Goal: Register for event/course

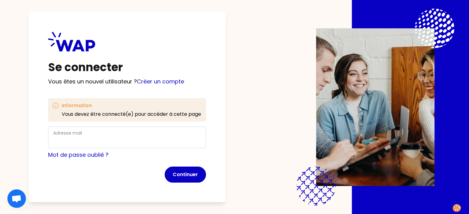
drag, startPoint x: 44, startPoint y: 144, endPoint x: 64, endPoint y: 145, distance: 19.7
click at [44, 144] on div "Se connecter Vous êtes un nouvel utilisateur ? Créer un compte Information Vous…" at bounding box center [126, 107] width 197 height 191
click at [89, 142] on input "Adresse mail" at bounding box center [126, 141] width 147 height 9
paste input "[EMAIL_ADDRESS][DOMAIN_NAME]"
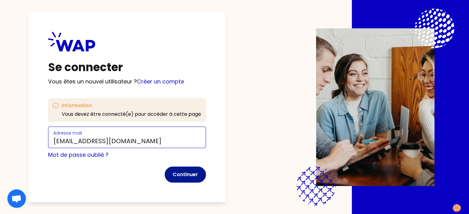
type input "[EMAIL_ADDRESS][DOMAIN_NAME]"
click at [193, 176] on button "Continuer" at bounding box center [185, 175] width 41 height 16
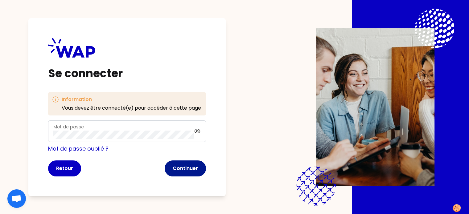
click at [185, 167] on button "Continuer" at bounding box center [185, 169] width 41 height 16
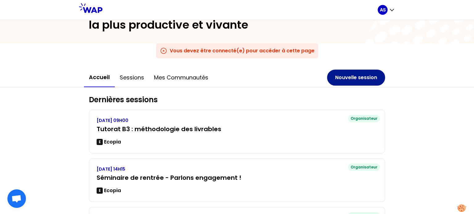
scroll to position [31, 0]
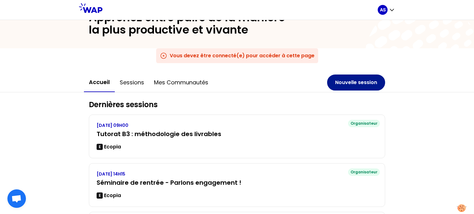
click at [345, 80] on button "Nouvelle session" at bounding box center [356, 83] width 58 height 16
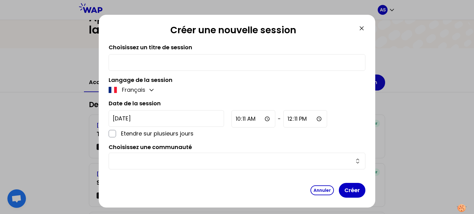
click at [303, 158] on input "text" at bounding box center [233, 161] width 241 height 9
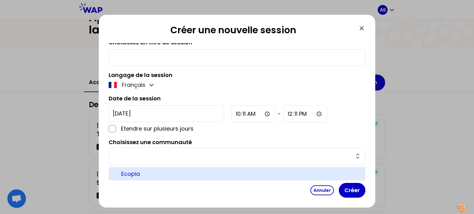
click at [303, 158] on input "text" at bounding box center [233, 156] width 241 height 9
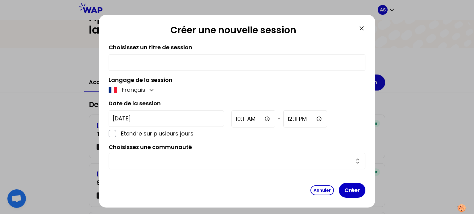
click at [310, 195] on div "Annuler Créer" at bounding box center [237, 190] width 256 height 15
click at [319, 190] on button "Annuler" at bounding box center [321, 191] width 23 height 10
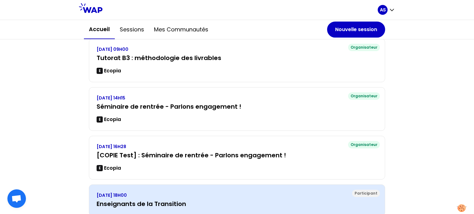
scroll to position [92, 0]
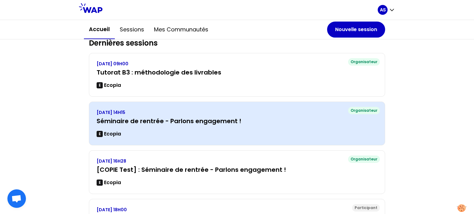
click at [226, 122] on h3 "Séminaire de rentrée - Parlons engagement !" at bounding box center [236, 121] width 281 height 9
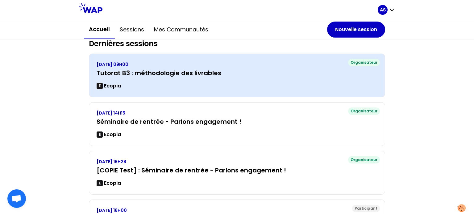
scroll to position [92, 0]
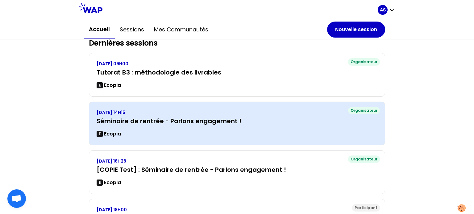
click at [278, 125] on h3 "Séminaire de rentrée - Parlons engagement !" at bounding box center [236, 121] width 281 height 9
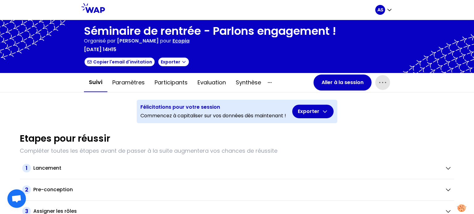
click at [377, 83] on icon "button" at bounding box center [382, 83] width 10 height 10
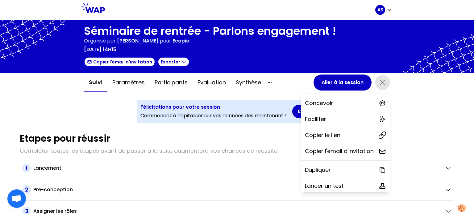
click at [269, 136] on div "Etapes pour réussir" at bounding box center [237, 138] width 434 height 11
